Goal: Check status: Check status

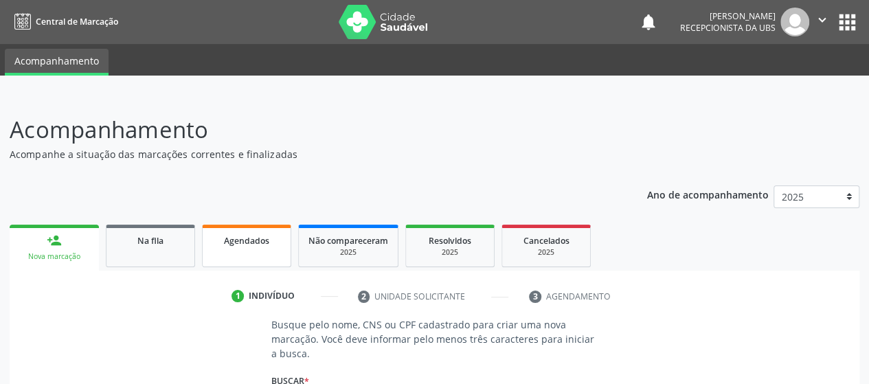
click at [237, 253] on link "Agendados" at bounding box center [246, 246] width 89 height 43
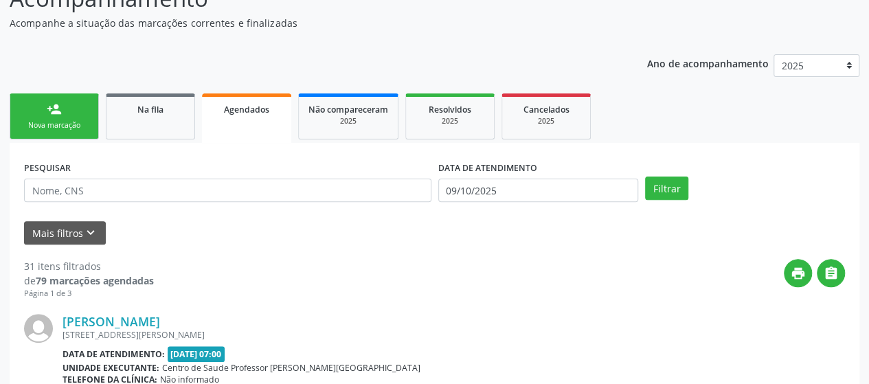
scroll to position [137, 0]
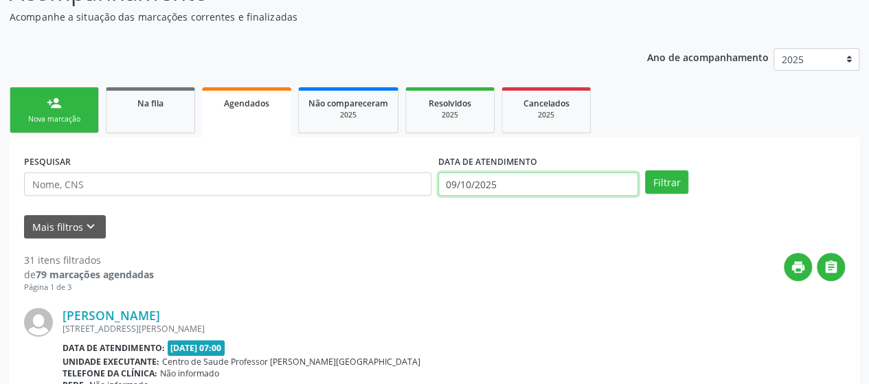
click at [528, 177] on input "09/10/2025" at bounding box center [538, 183] width 200 height 23
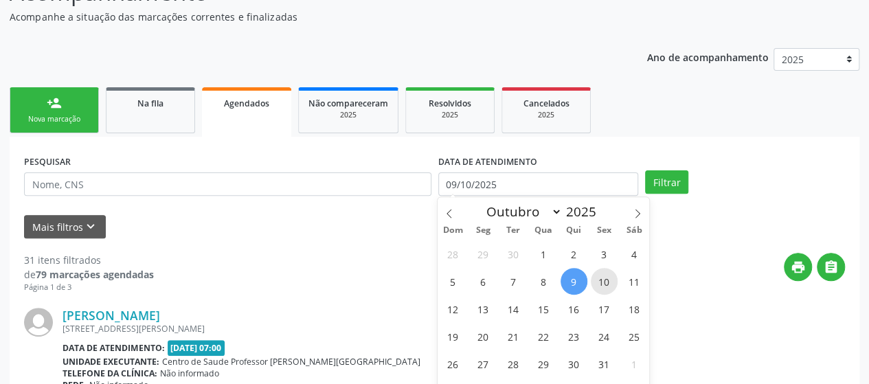
click at [609, 278] on span "10" at bounding box center [604, 281] width 27 height 27
type input "[DATE]"
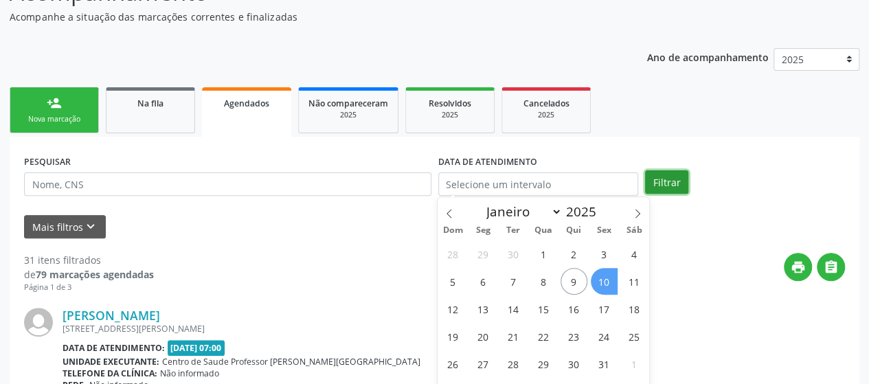
click at [668, 173] on button "Filtrar" at bounding box center [666, 181] width 43 height 23
select select "9"
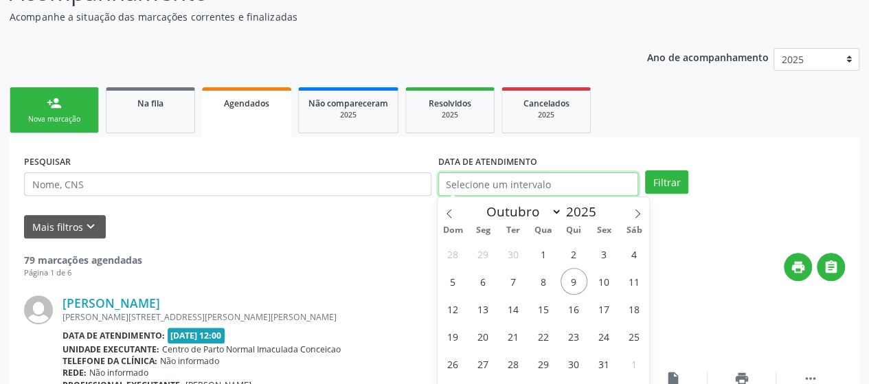
click at [594, 177] on input "text" at bounding box center [538, 183] width 200 height 23
click at [607, 278] on span "10" at bounding box center [604, 281] width 27 height 27
type input "[DATE]"
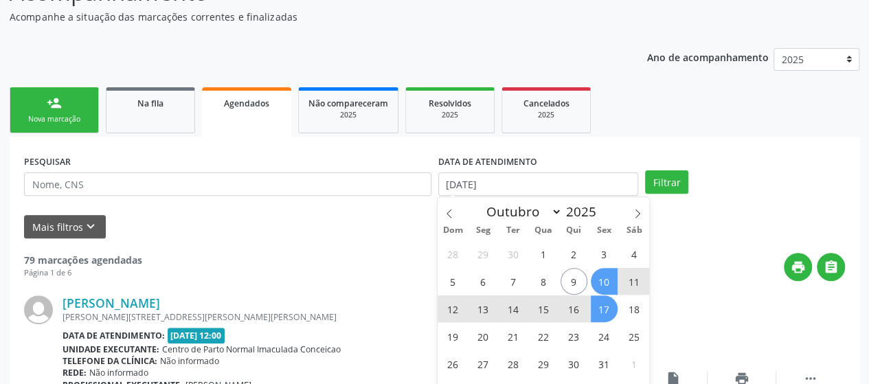
click at [603, 304] on span "17" at bounding box center [604, 308] width 27 height 27
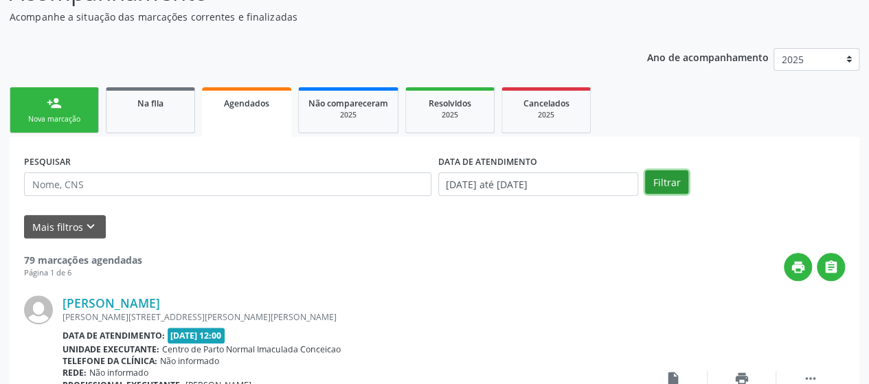
click at [672, 183] on button "Filtrar" at bounding box center [666, 181] width 43 height 23
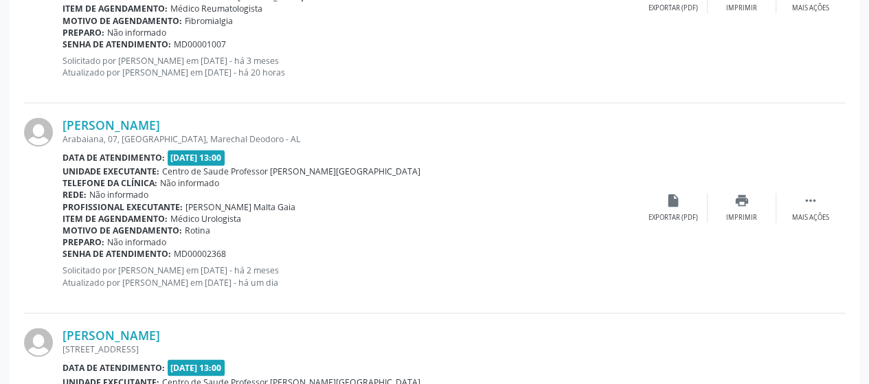
scroll to position [962, 0]
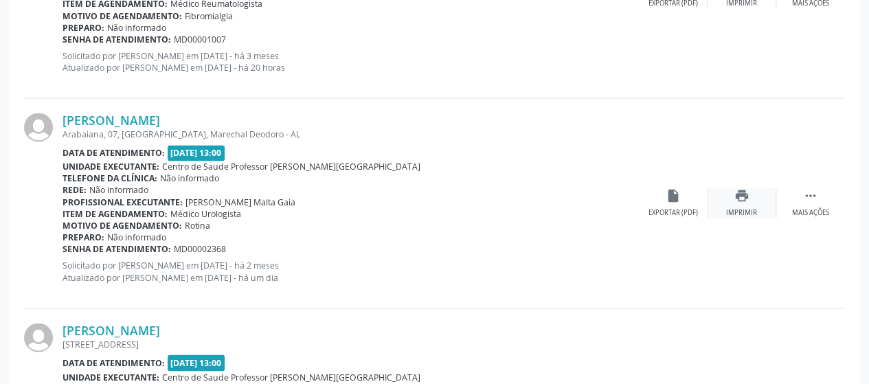
click at [736, 202] on div "print Imprimir" at bounding box center [742, 203] width 69 height 30
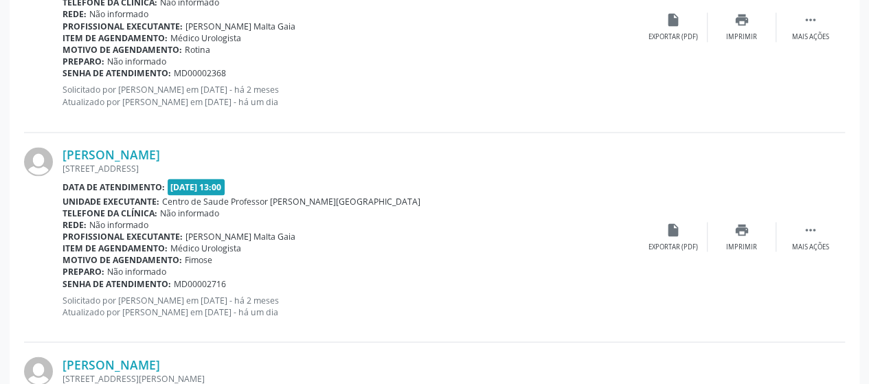
scroll to position [1168, 0]
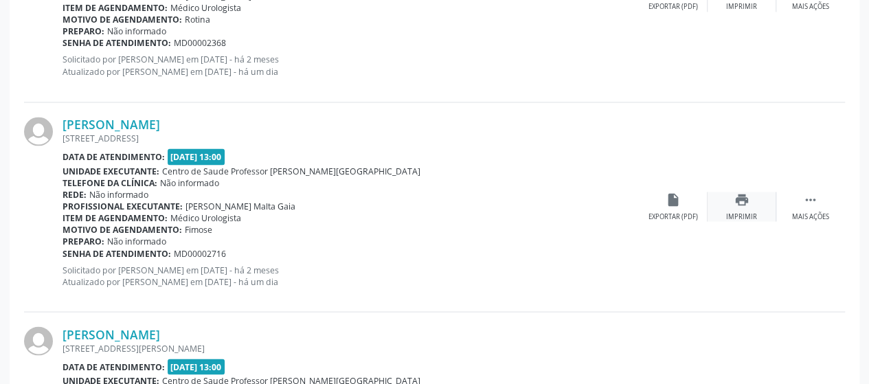
click at [733, 199] on div "print Imprimir" at bounding box center [742, 207] width 69 height 30
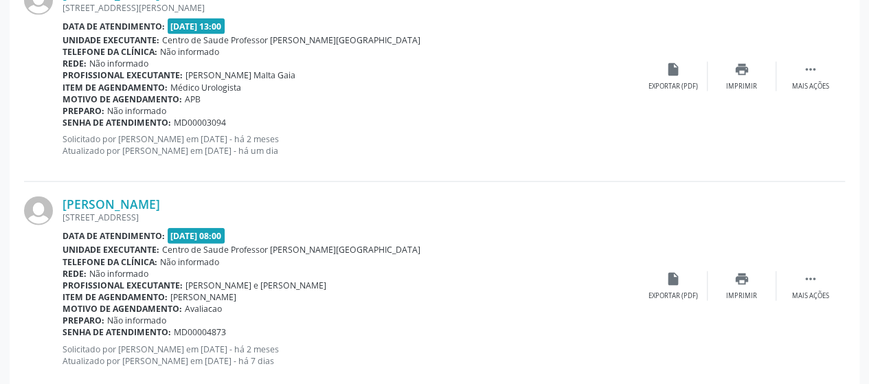
scroll to position [1443, 0]
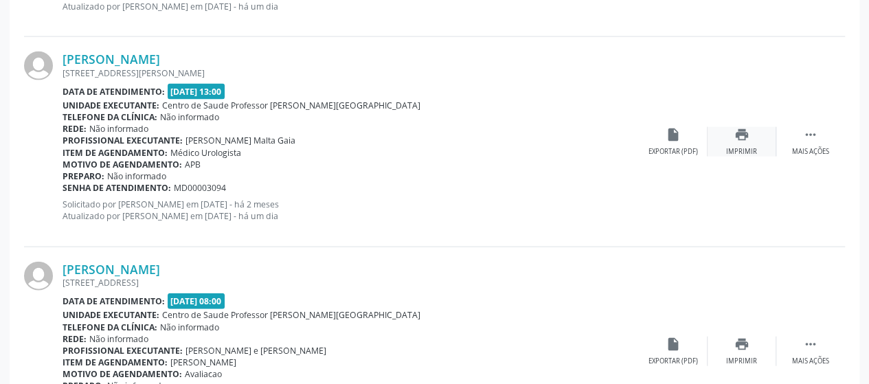
click at [739, 131] on icon "print" at bounding box center [741, 134] width 15 height 15
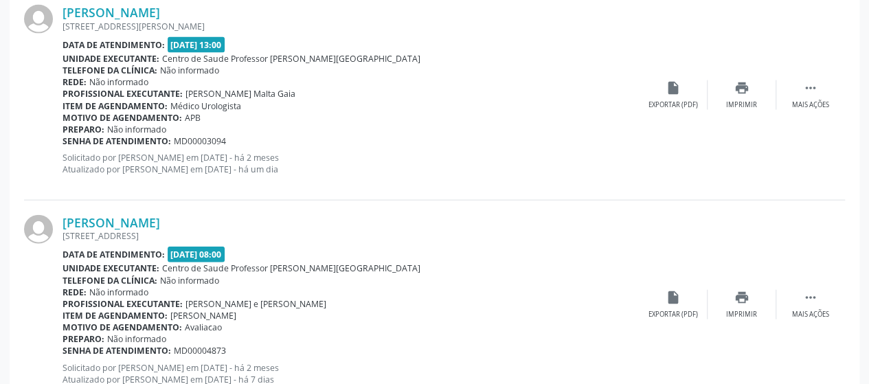
scroll to position [1511, 0]
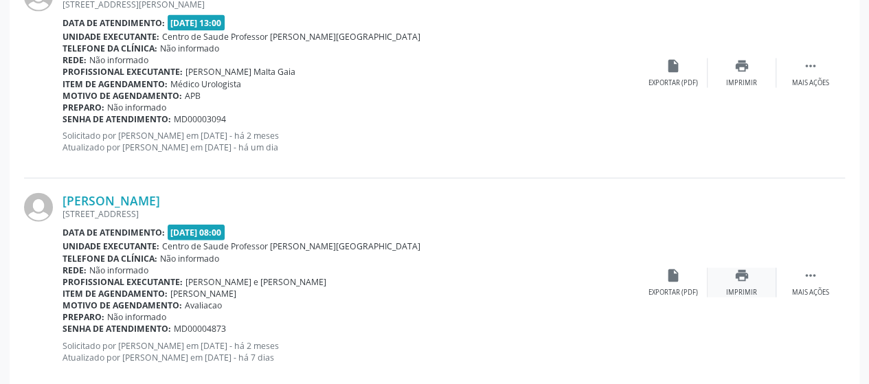
click at [744, 280] on icon "print" at bounding box center [741, 275] width 15 height 15
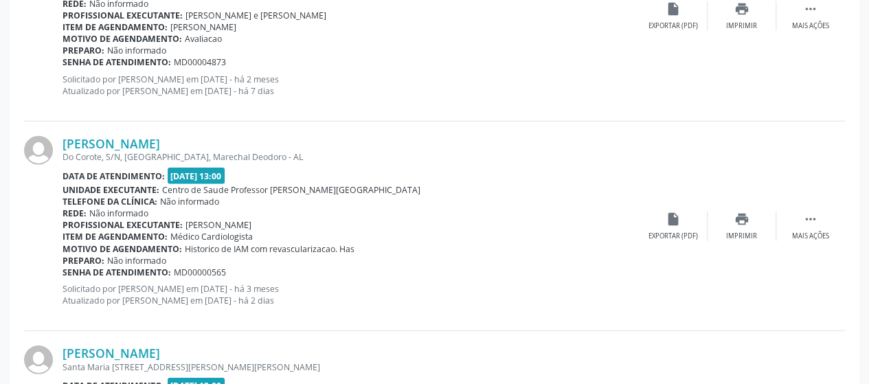
scroll to position [1786, 0]
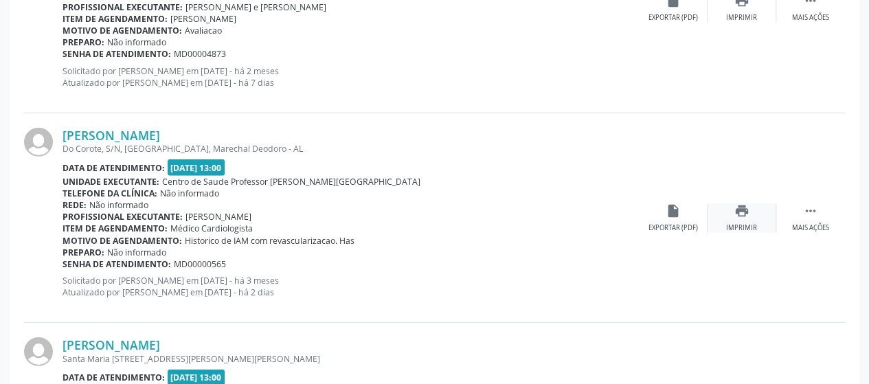
click at [750, 223] on div "Imprimir" at bounding box center [741, 228] width 31 height 10
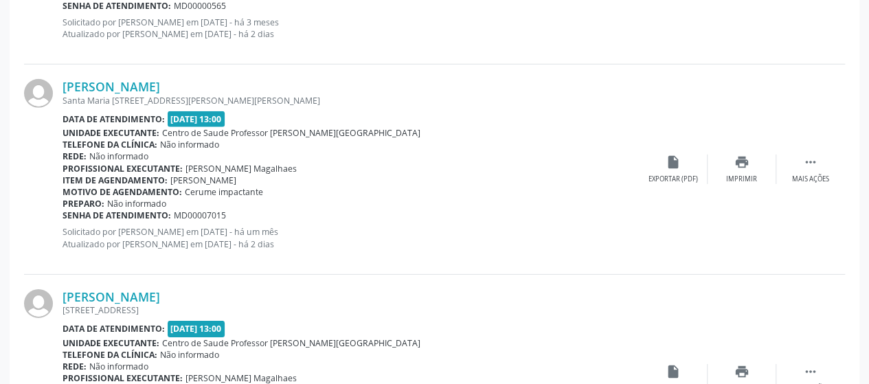
scroll to position [2061, 0]
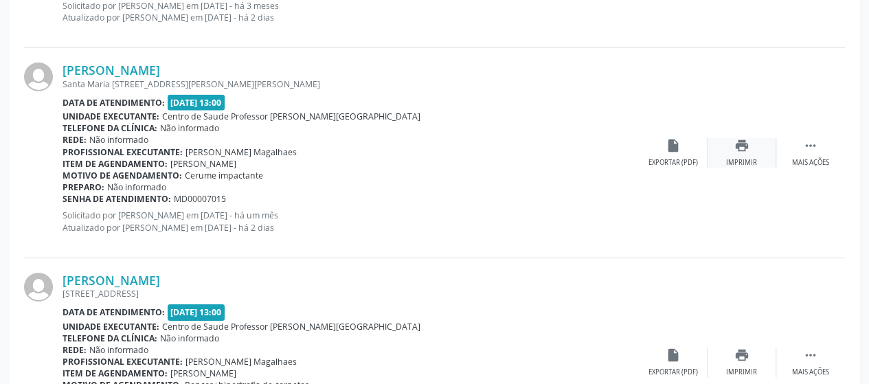
click at [734, 144] on icon "print" at bounding box center [741, 145] width 15 height 15
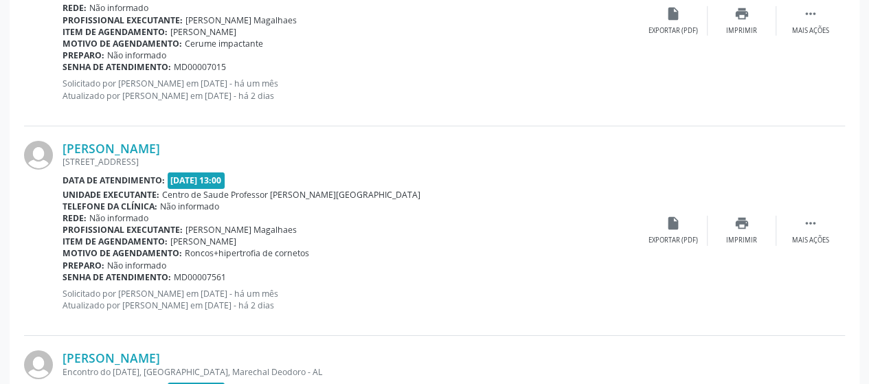
scroll to position [2198, 0]
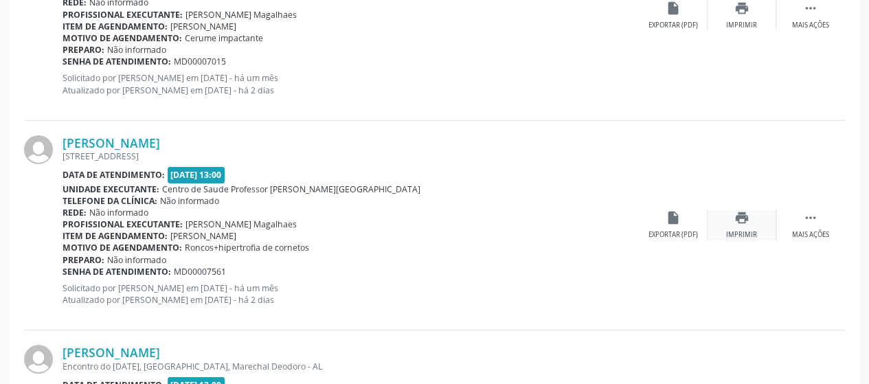
click at [754, 217] on div "print Imprimir" at bounding box center [742, 225] width 69 height 30
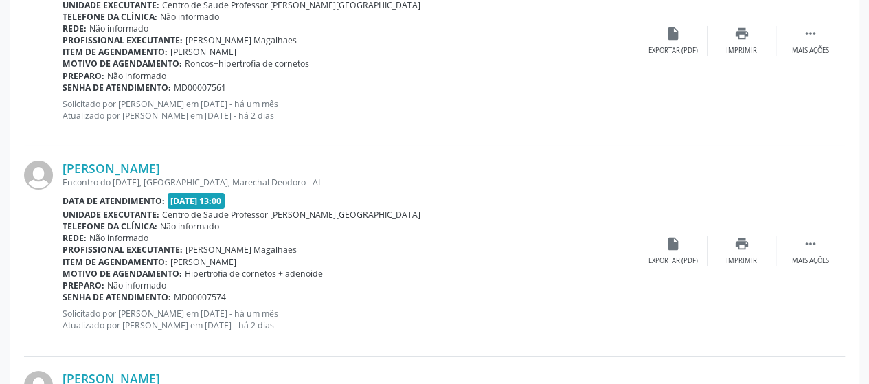
scroll to position [2404, 0]
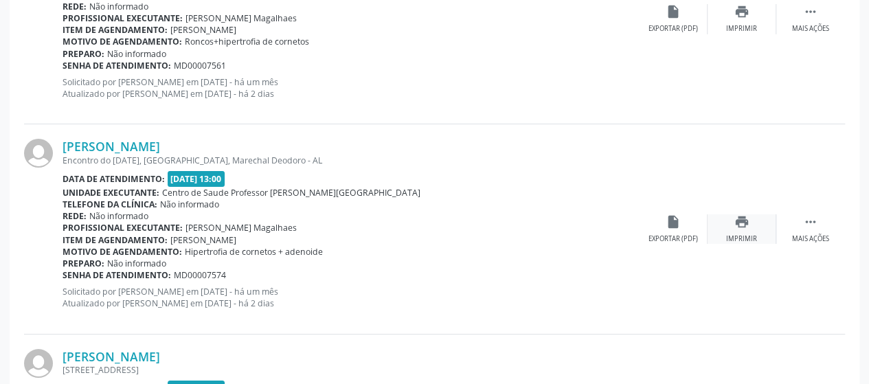
click at [747, 214] on icon "print" at bounding box center [741, 221] width 15 height 15
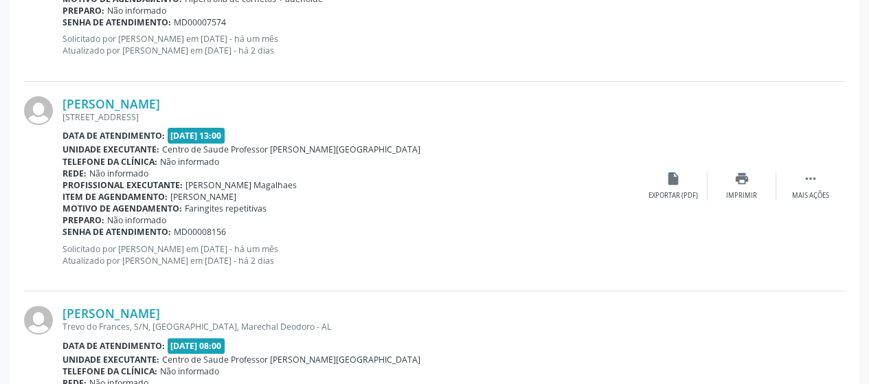
scroll to position [2679, 0]
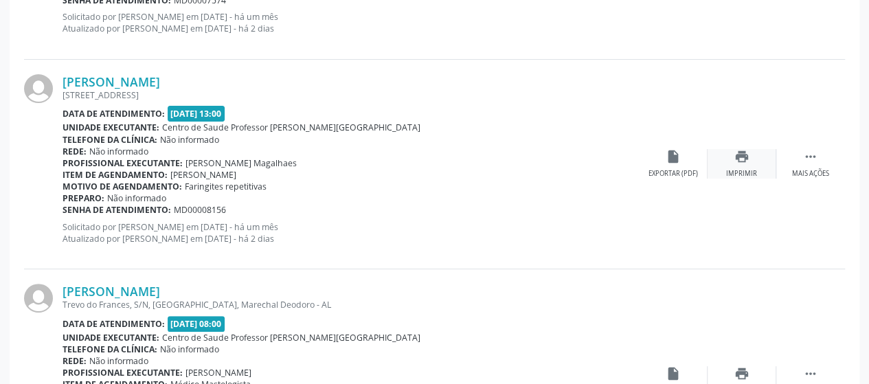
click at [744, 160] on icon "print" at bounding box center [741, 156] width 15 height 15
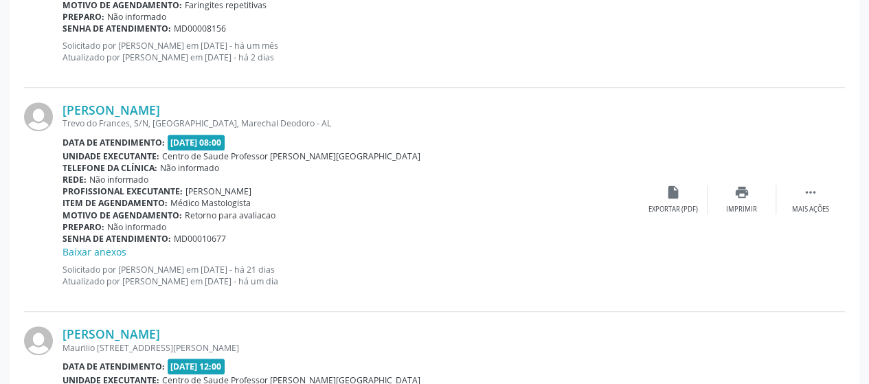
scroll to position [2885, 0]
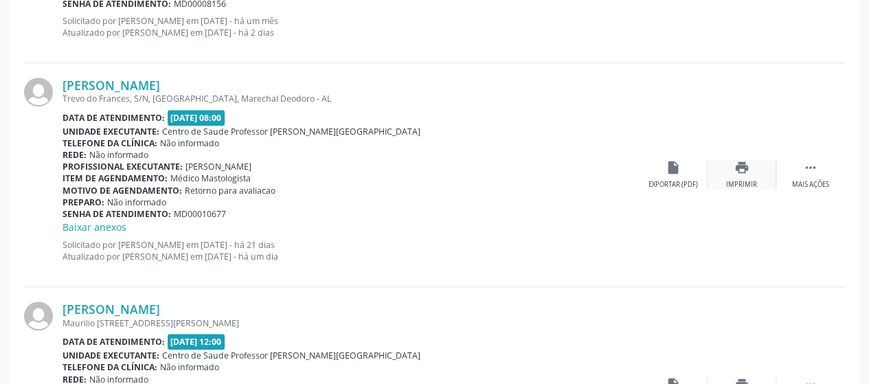
click at [748, 180] on div "Imprimir" at bounding box center [741, 185] width 31 height 10
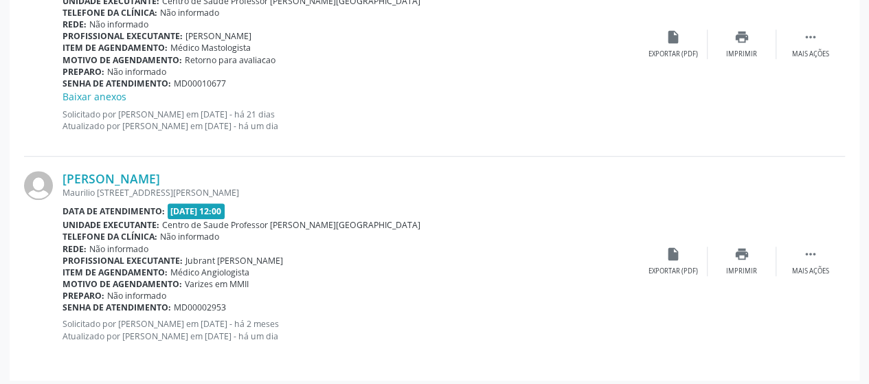
scroll to position [3016, 0]
click at [736, 253] on icon "print" at bounding box center [741, 253] width 15 height 15
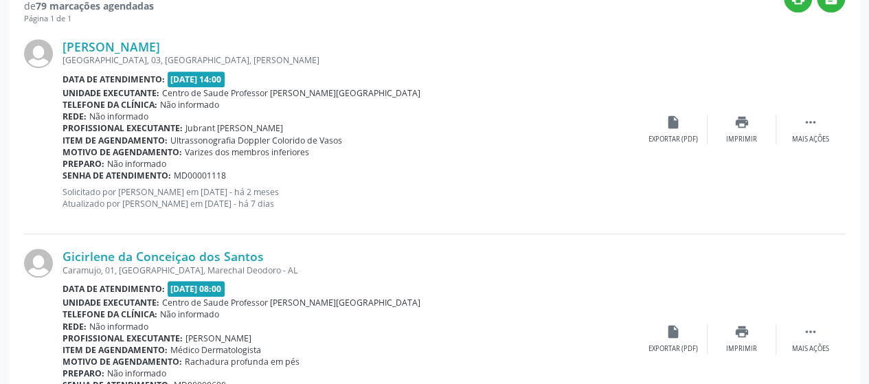
scroll to position [0, 0]
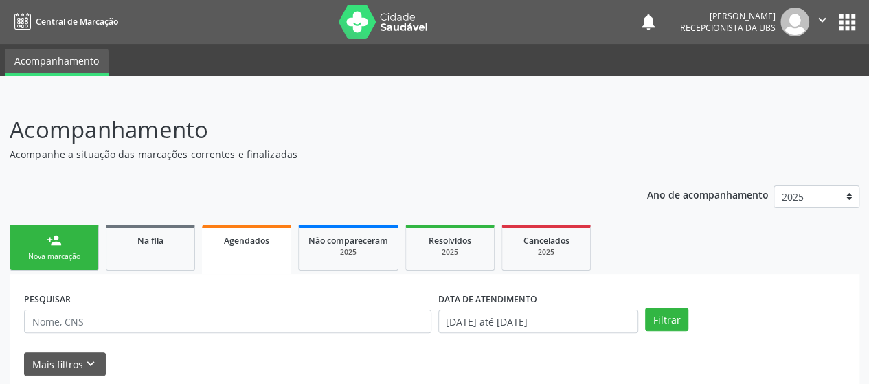
click at [844, 16] on button "apps" at bounding box center [847, 22] width 24 height 24
